Goal: Find specific page/section: Find specific page/section

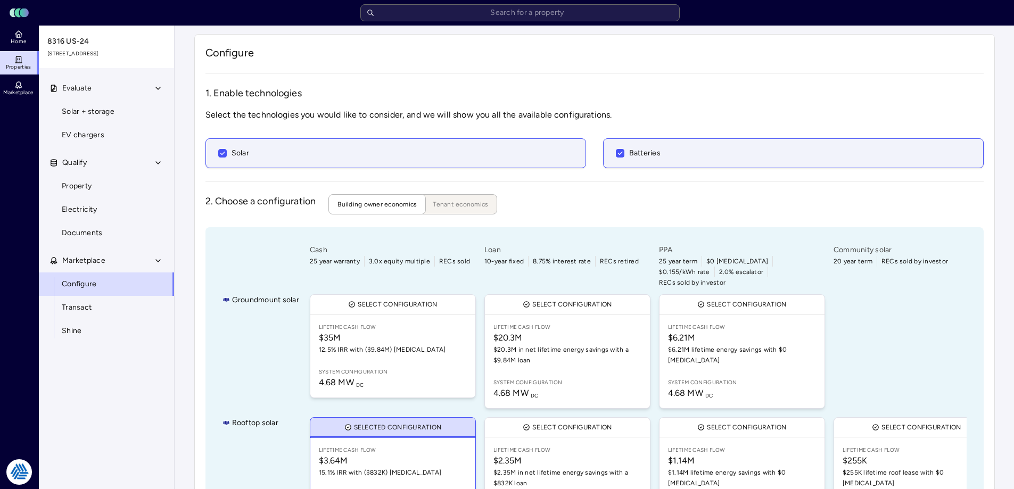
scroll to position [228, 0]
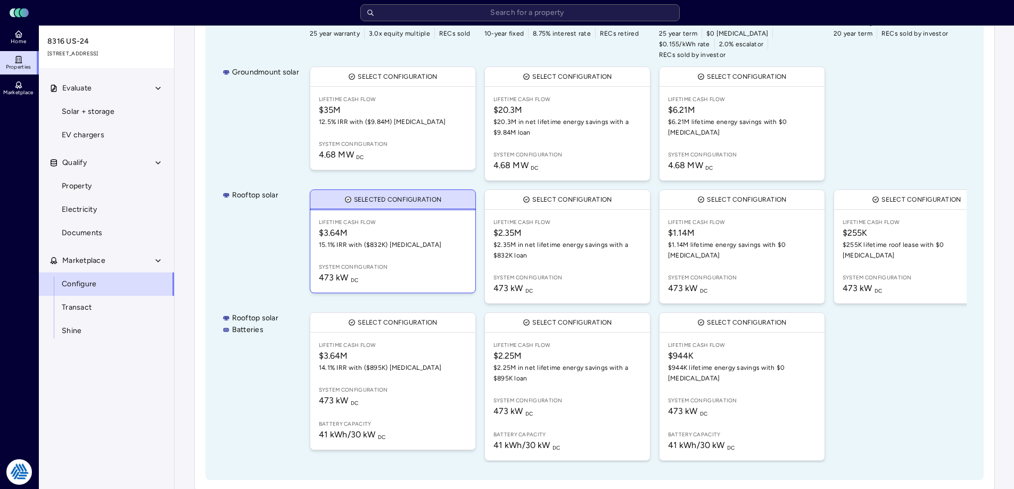
click at [17, 40] on span "Home" at bounding box center [18, 41] width 15 height 6
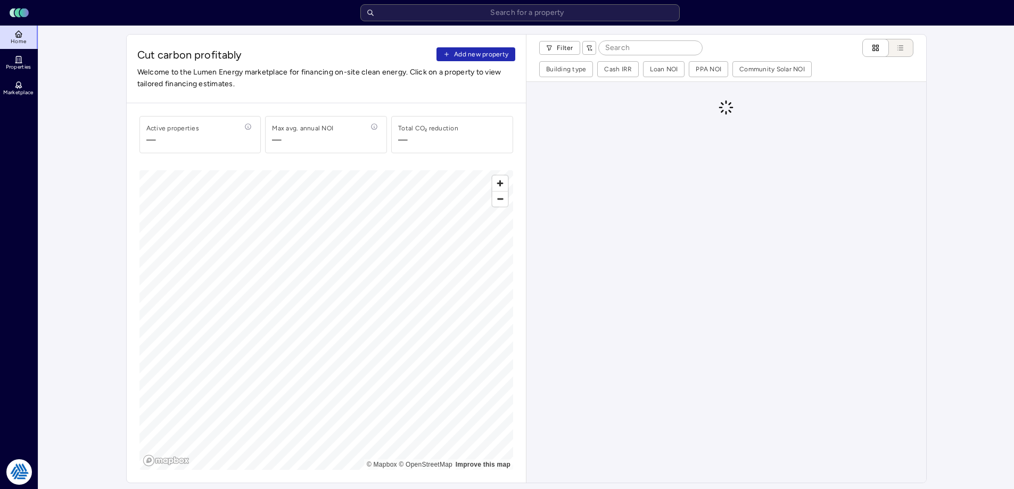
click at [14, 57] on icon at bounding box center [18, 59] width 9 height 9
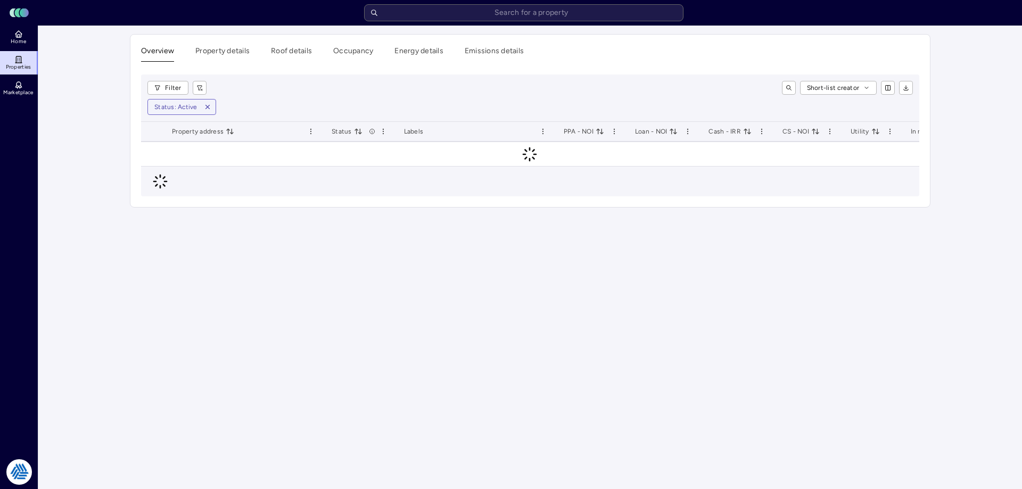
click at [116, 106] on main "Overview Property details Roof details Occupancy Energy details Emissions detai…" at bounding box center [530, 258] width 984 height 464
click at [254, 87] on div "Short-list creator" at bounding box center [564, 88] width 698 height 14
click at [103, 92] on main "Overview Property details Roof details Occupancy Energy details Emissions detai…" at bounding box center [530, 258] width 984 height 464
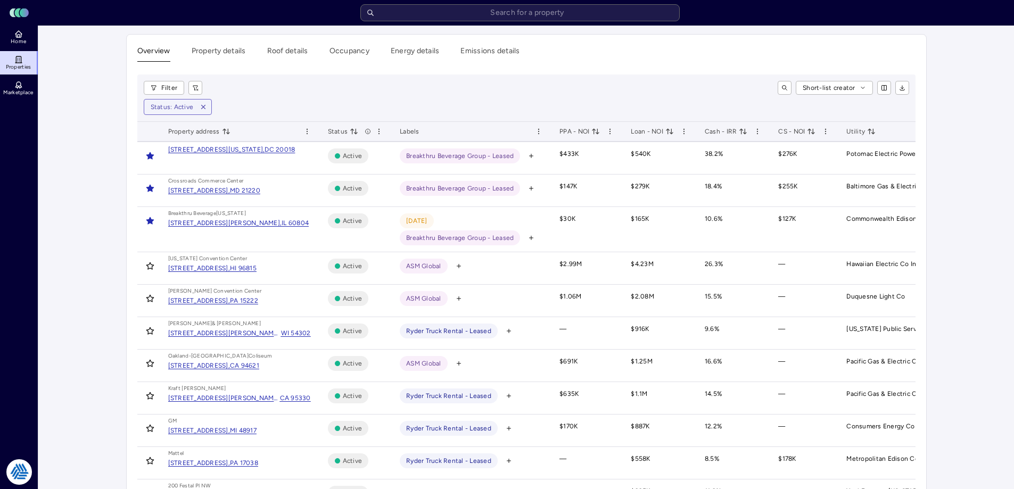
click at [283, 89] on div "Short-list creator" at bounding box center [560, 88] width 698 height 14
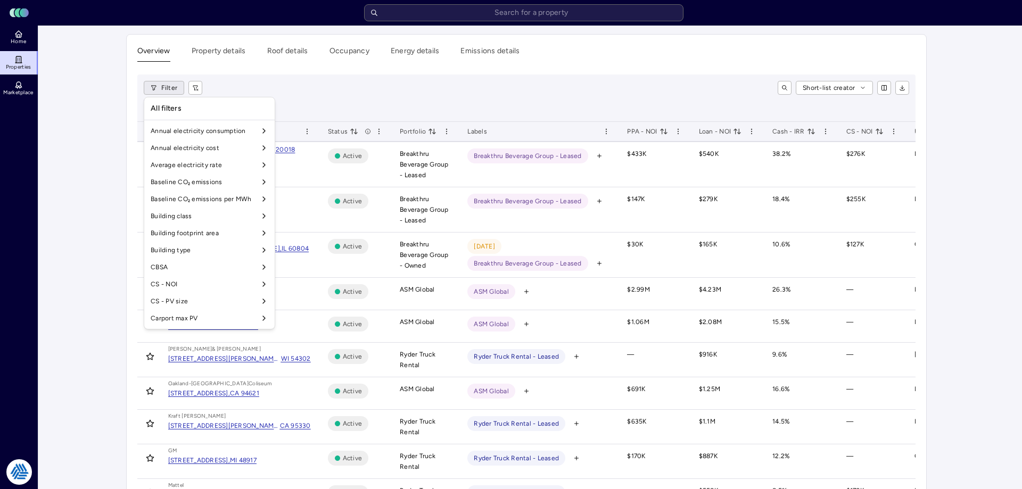
scroll to position [852, 0]
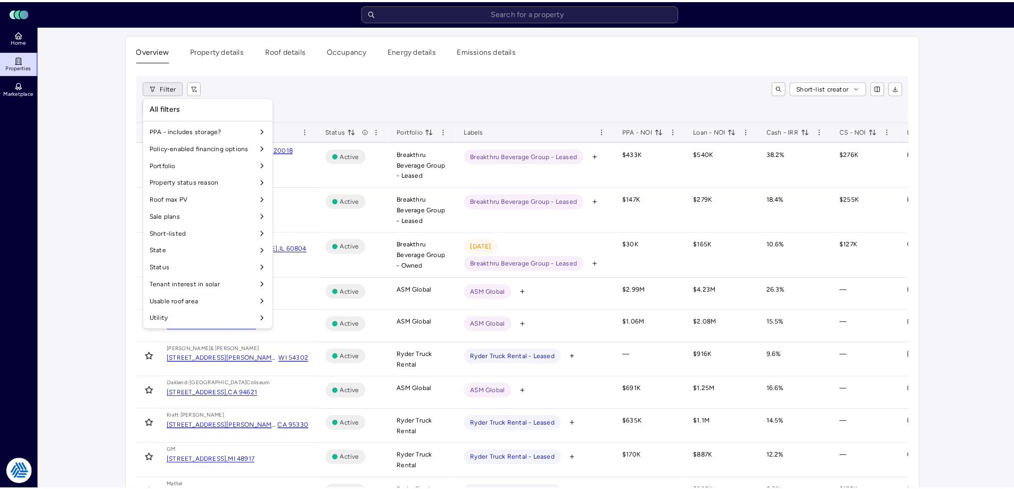
scroll to position [886, 0]
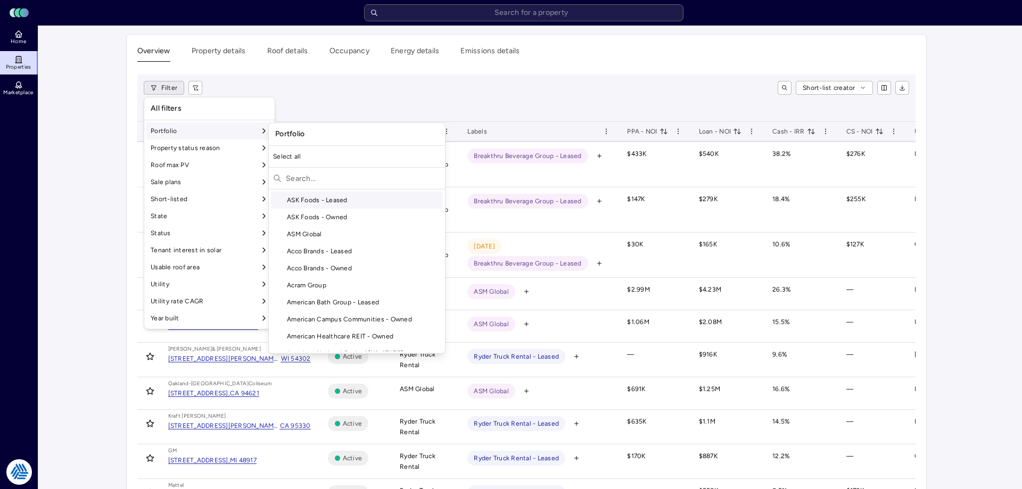
click at [311, 180] on input "text" at bounding box center [363, 178] width 155 height 17
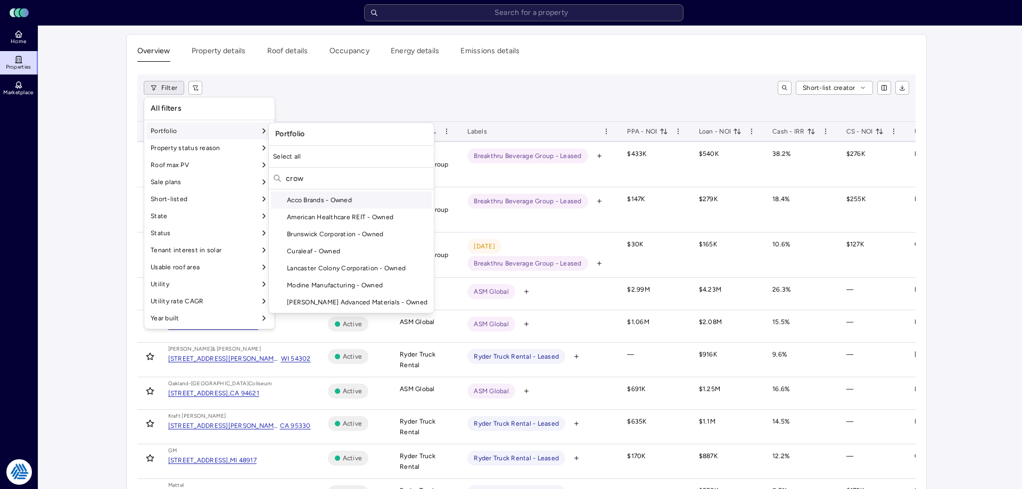
type input "[PERSON_NAME]"
